Goal: Task Accomplishment & Management: Use online tool/utility

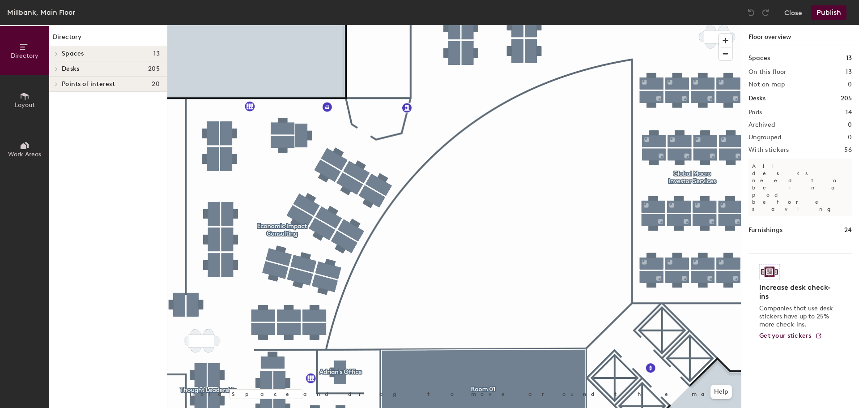
click at [57, 69] on icon at bounding box center [56, 69] width 2 height 4
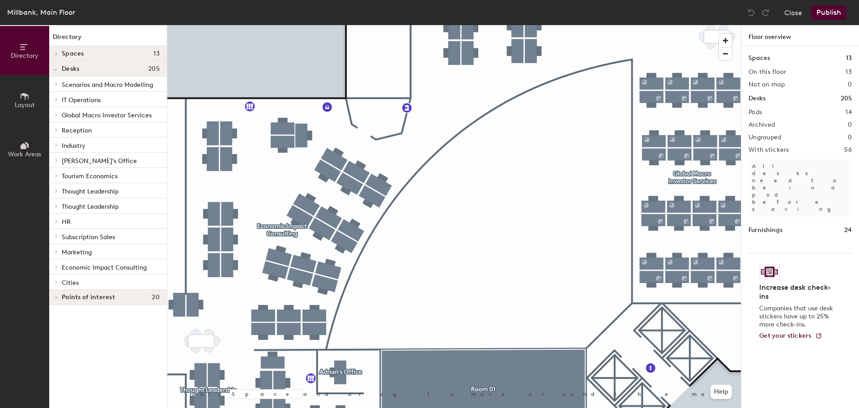
click at [57, 69] on div at bounding box center [55, 68] width 12 height 15
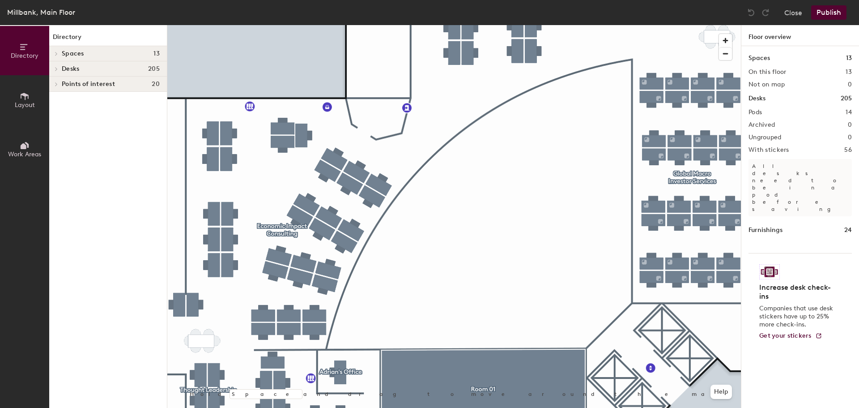
click at [57, 54] on icon at bounding box center [57, 53] width 4 height 4
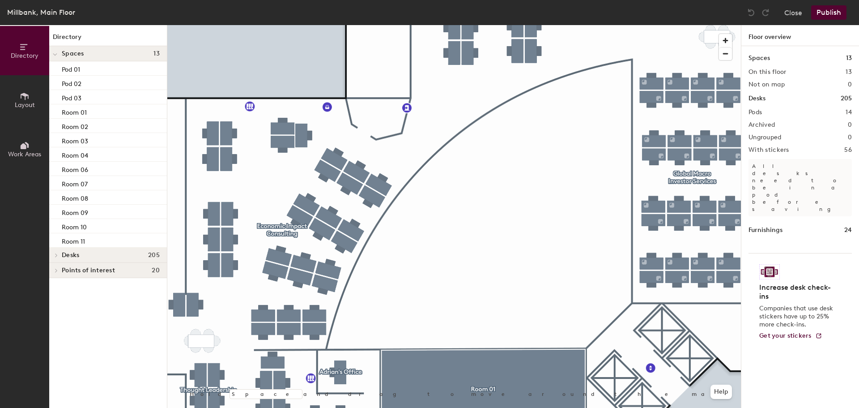
click at [54, 53] on icon at bounding box center [55, 55] width 4 height 4
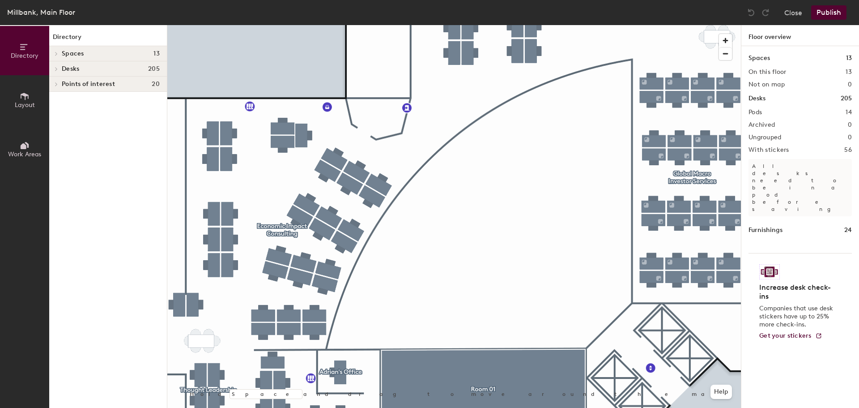
click at [19, 102] on span "Layout" at bounding box center [25, 105] width 20 height 8
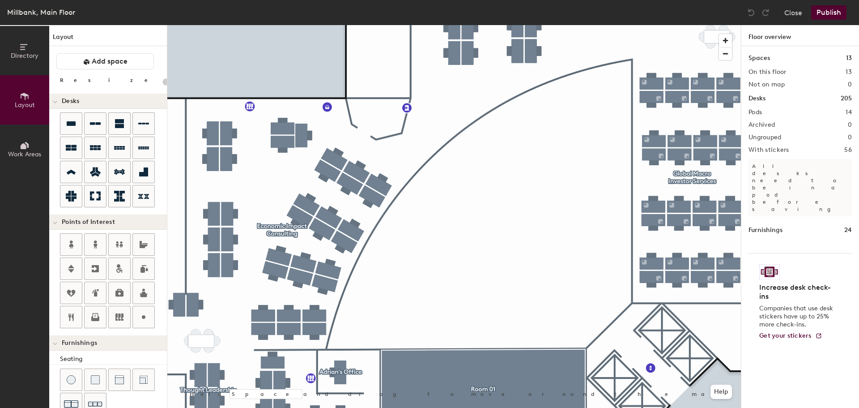
click at [21, 146] on icon at bounding box center [24, 146] width 6 height 6
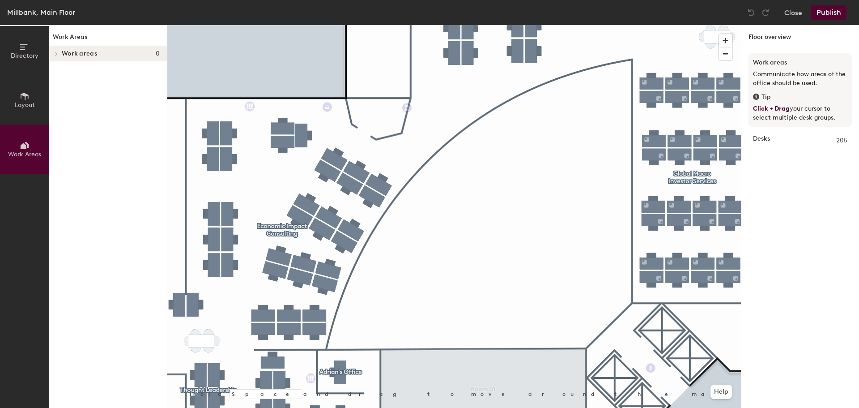
click at [30, 102] on span "Layout" at bounding box center [25, 105] width 20 height 8
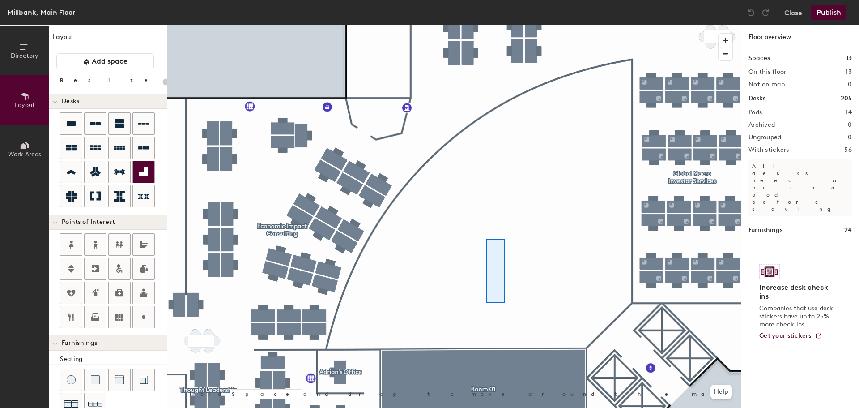
click at [486, 25] on div at bounding box center [454, 25] width 574 height 0
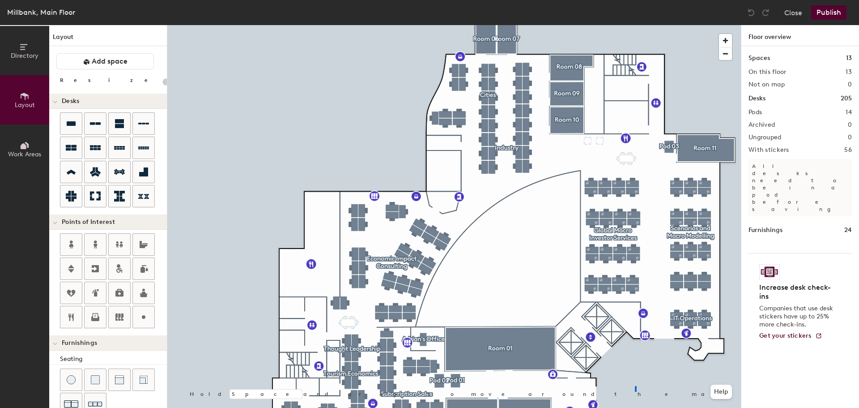
click at [616, 25] on div at bounding box center [454, 25] width 574 height 0
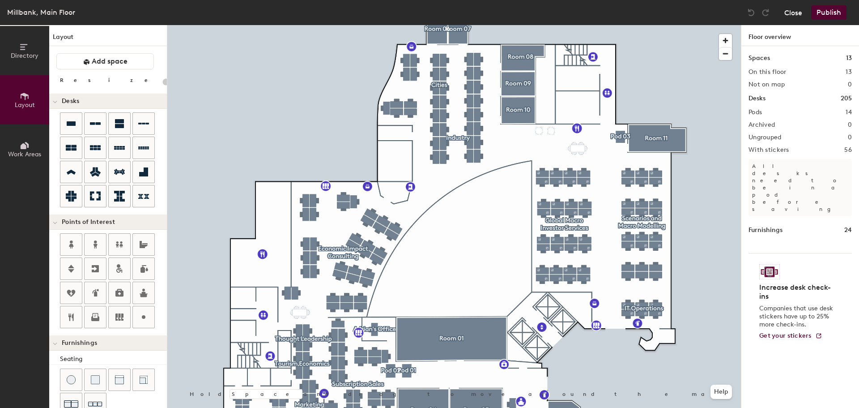
click at [794, 12] on button "Close" at bounding box center [794, 12] width 18 height 14
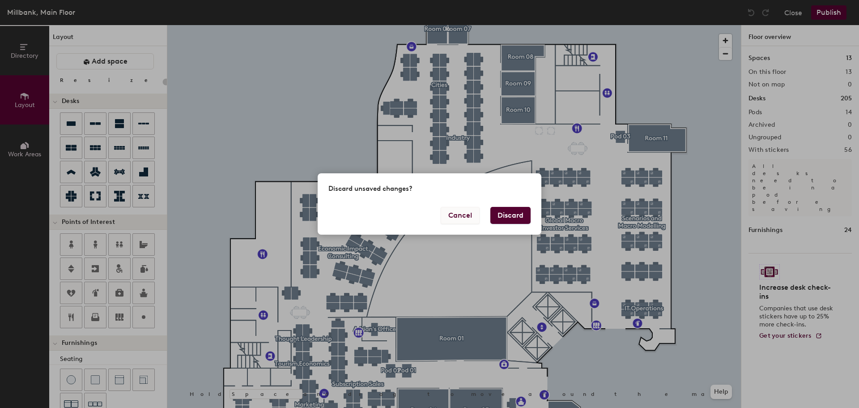
click at [466, 212] on button "Cancel" at bounding box center [460, 215] width 39 height 17
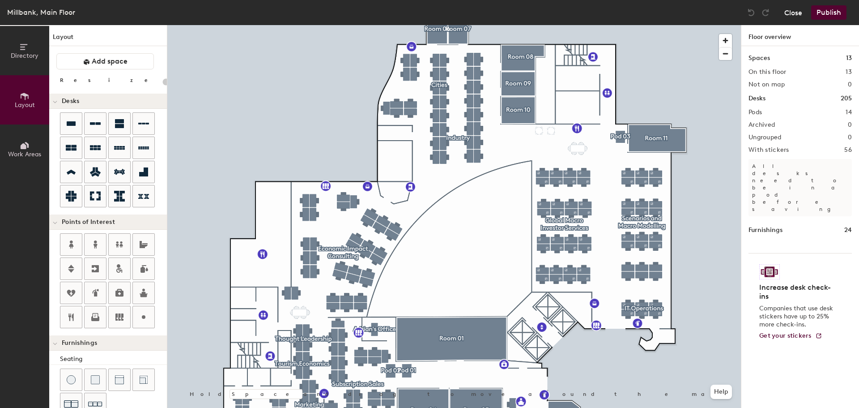
click at [787, 12] on button "Close" at bounding box center [794, 12] width 18 height 14
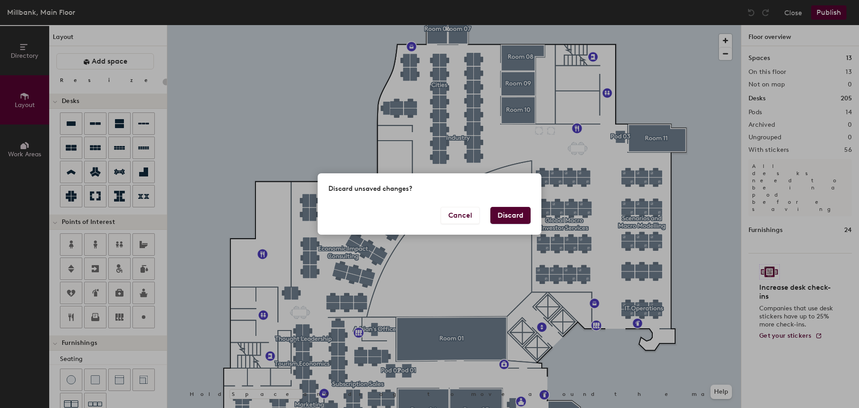
click at [501, 218] on button "Discard" at bounding box center [511, 215] width 40 height 17
type input "20"
